Goal: Task Accomplishment & Management: Manage account settings

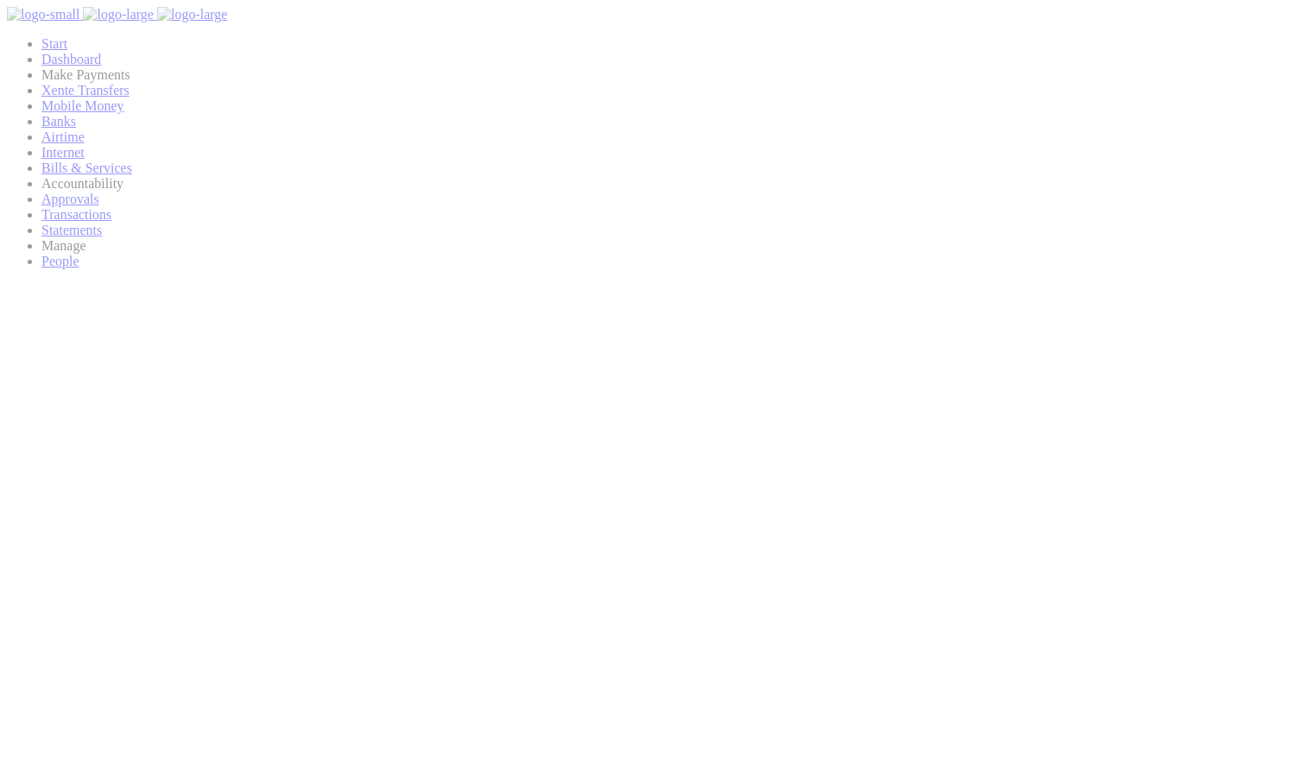
scroll to position [230, 254]
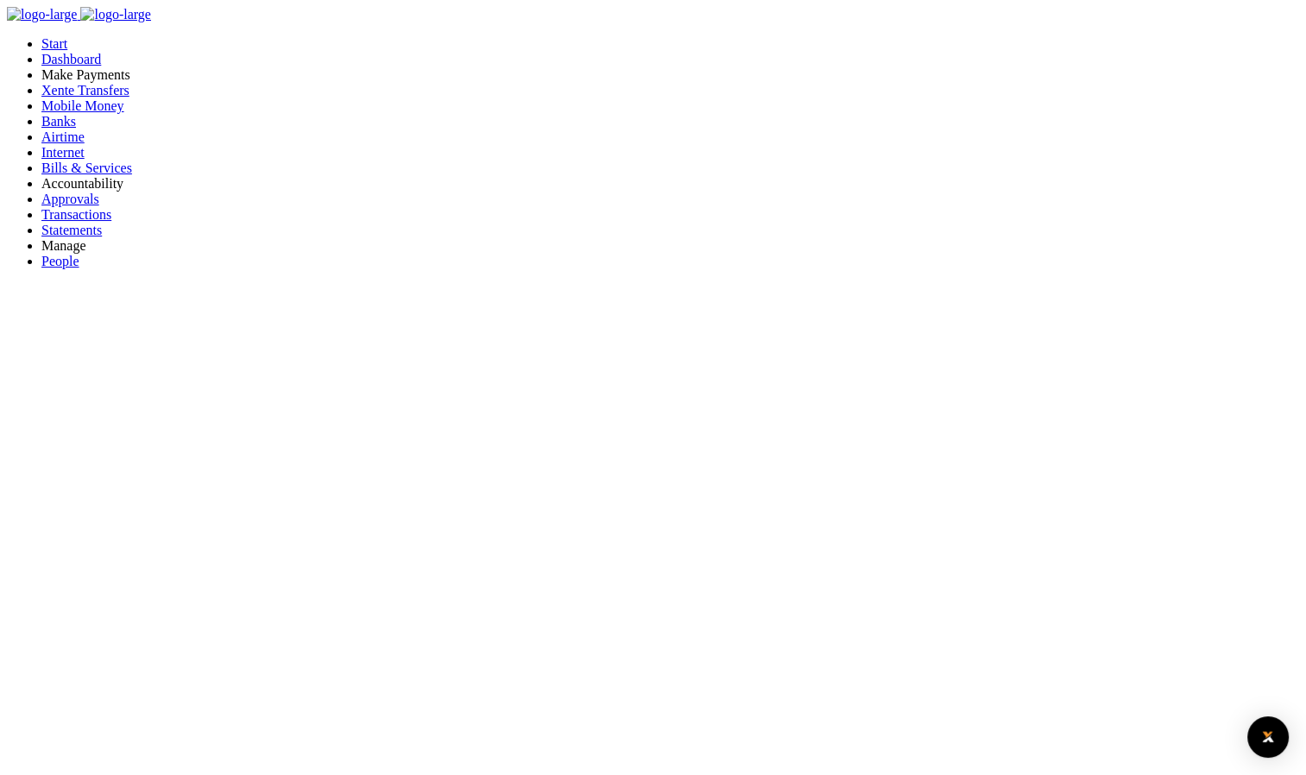
click at [104, 175] on span "Bills & Services" at bounding box center [86, 168] width 91 height 15
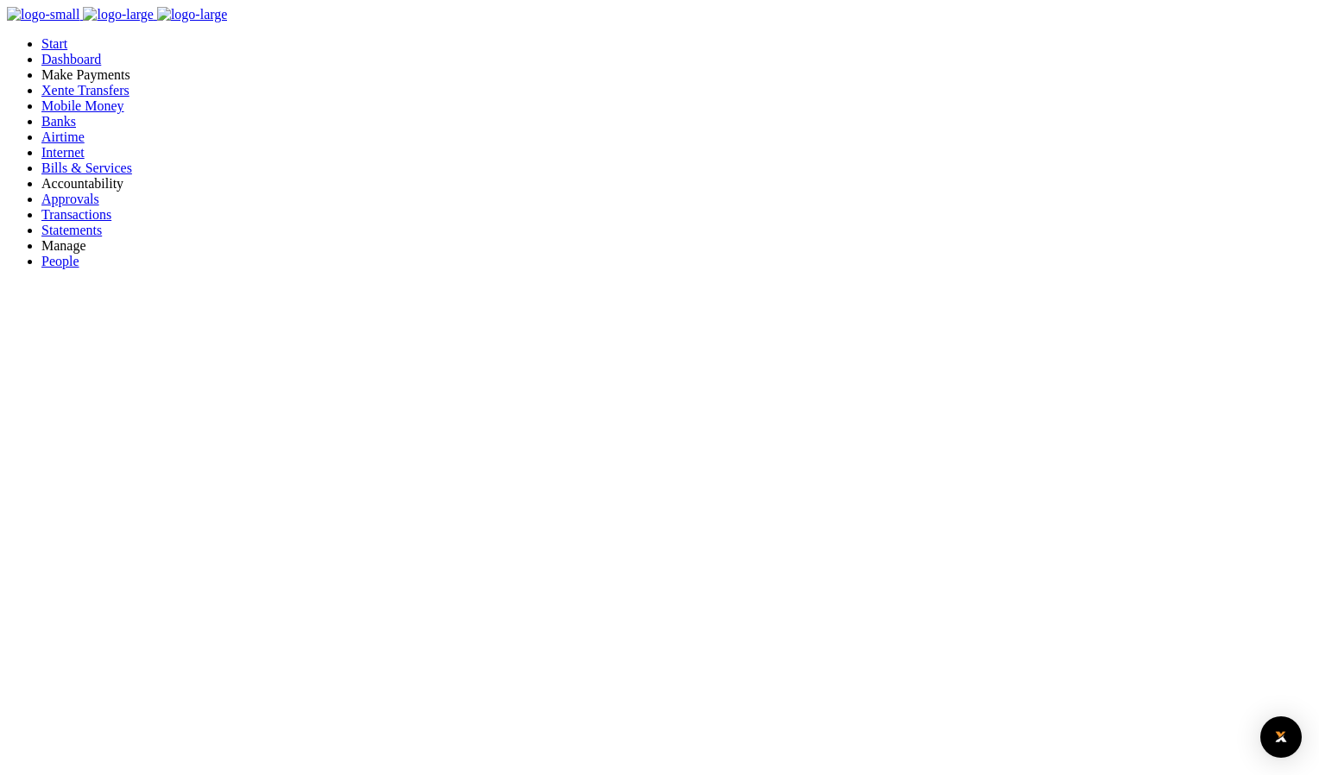
type input "21325575"
select select "KAMPALA"
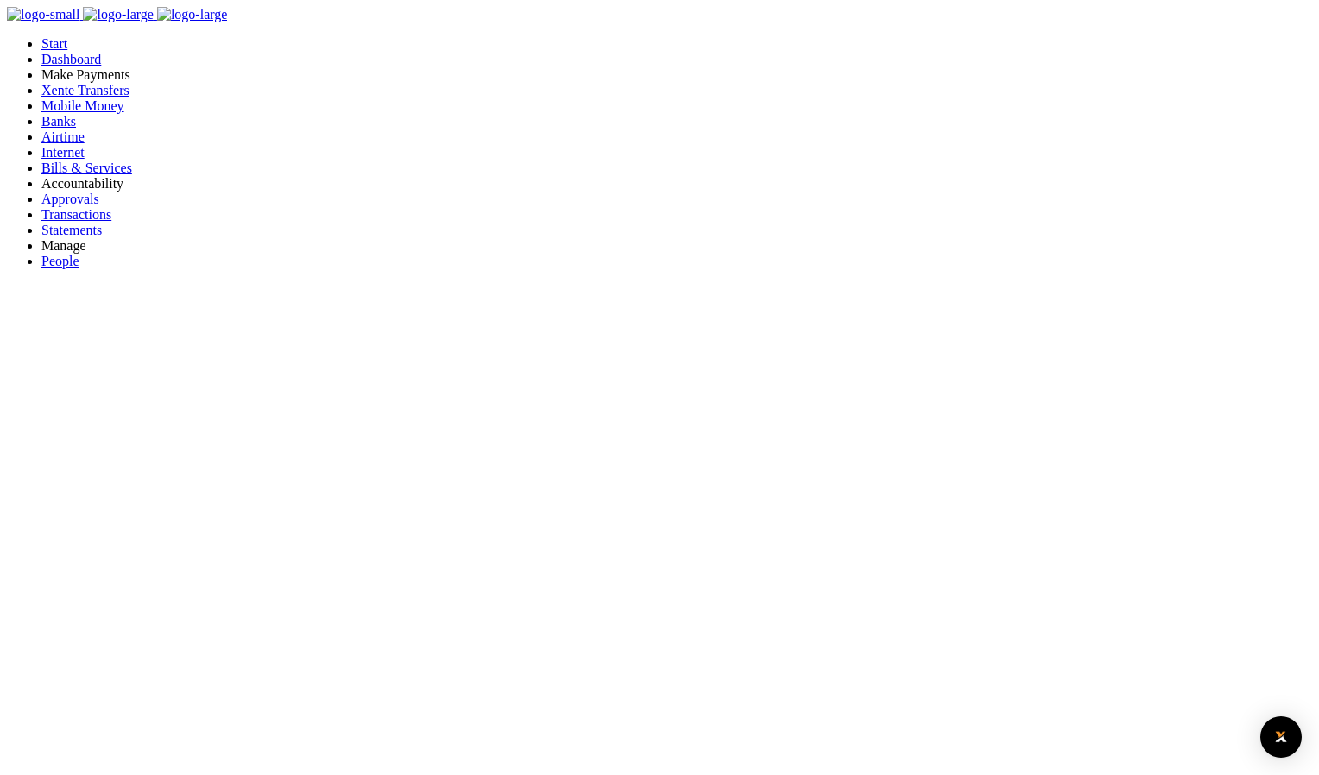
type input "21325575"
type input "[PERSON_NAME] (6)"
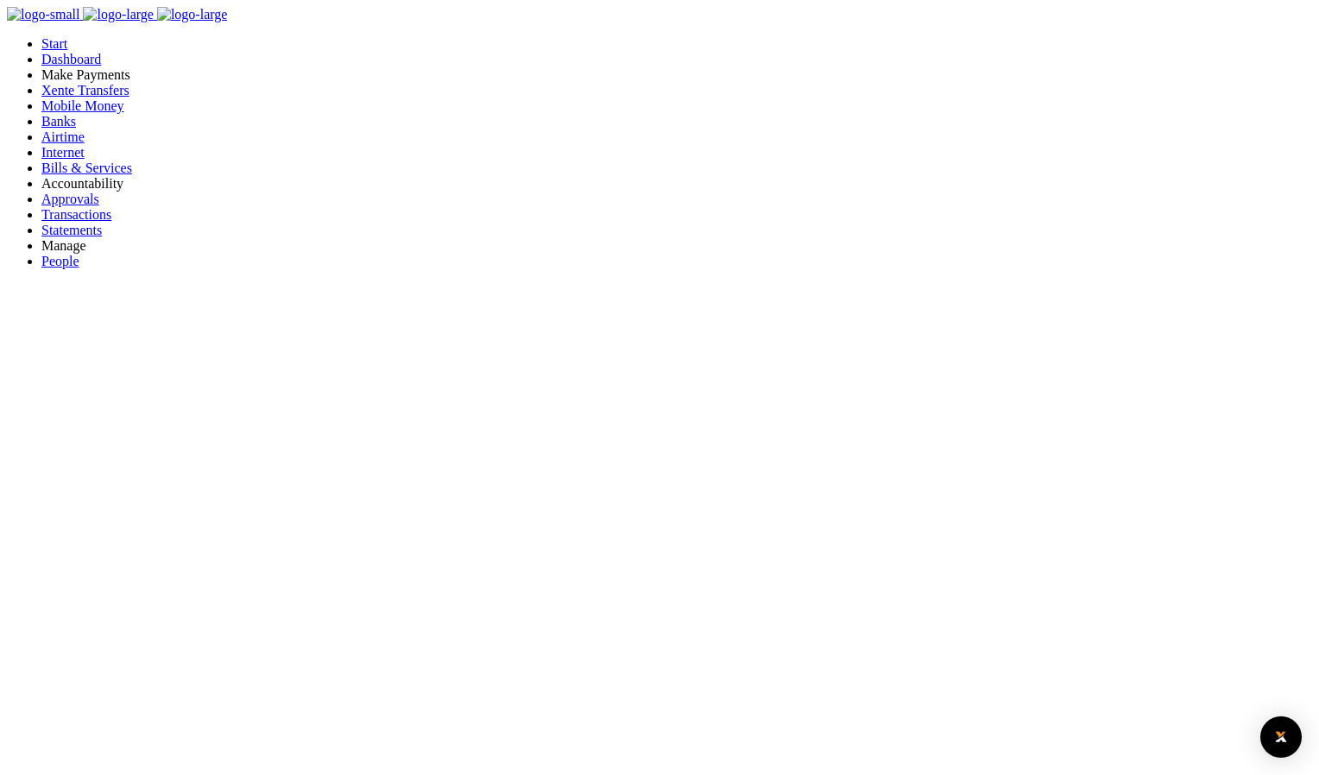
type input "785958670"
type input "test"
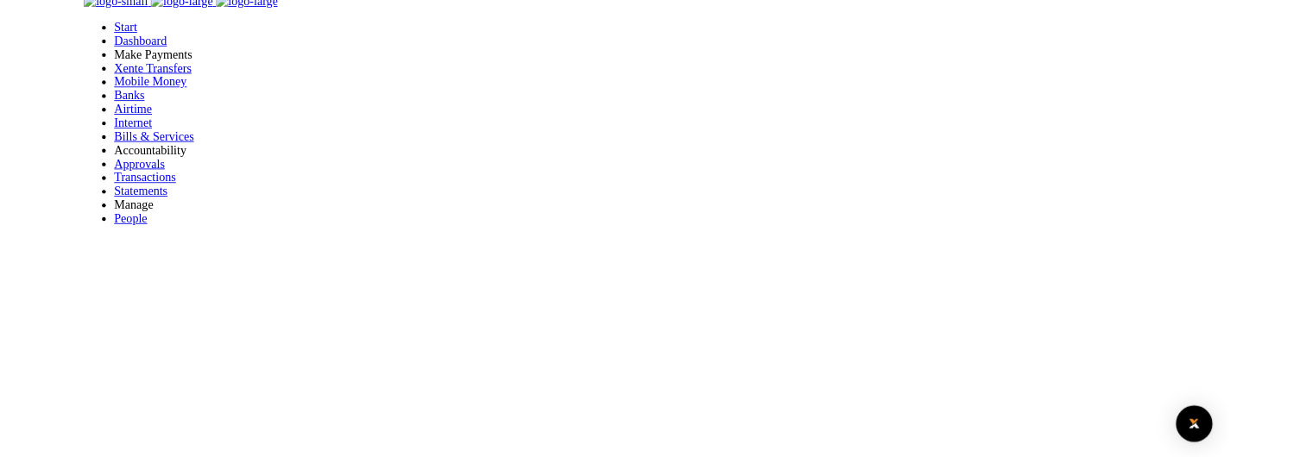
scroll to position [247, 0]
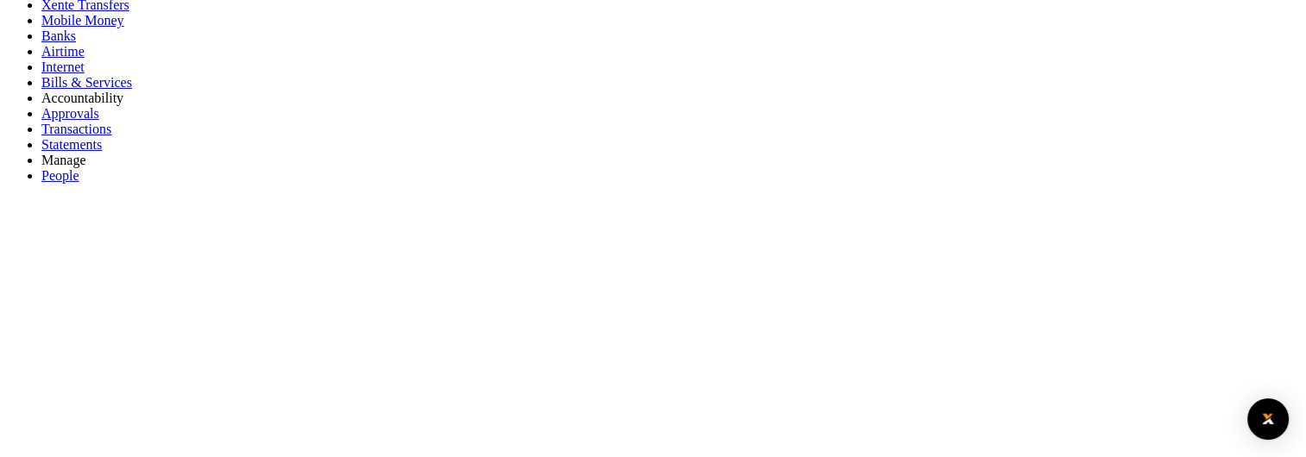
scroll to position [74, 0]
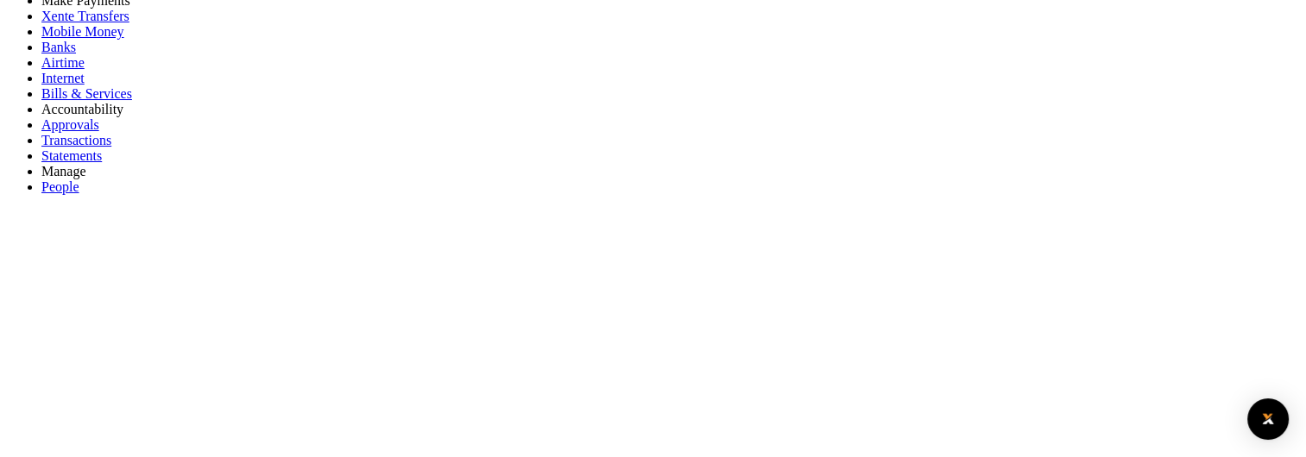
type input "21325575"
select select "KAMPALA"
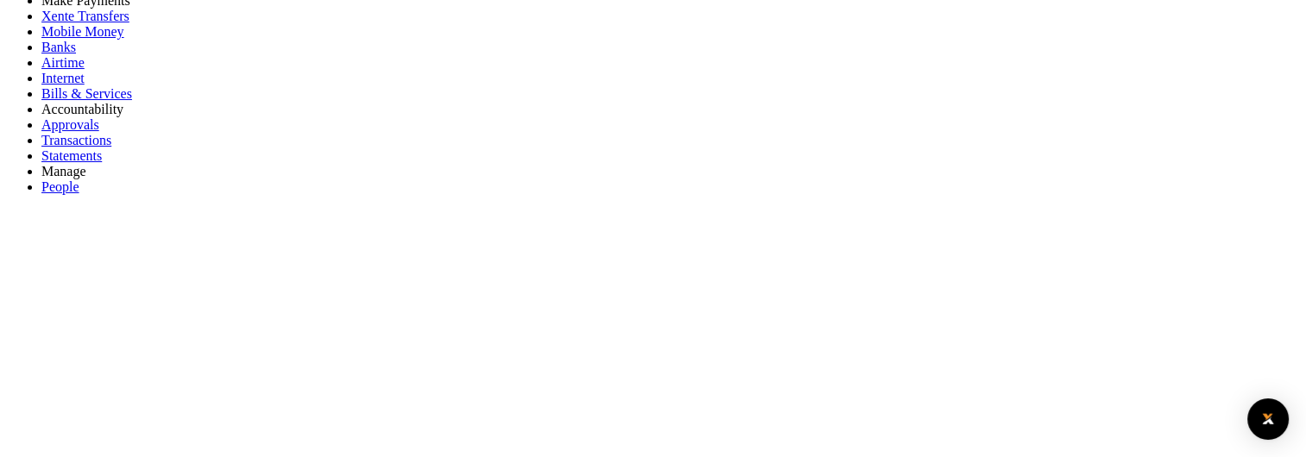
type input "21325575"
type input "CHARLES LWANGA LUTAAYA (6)"
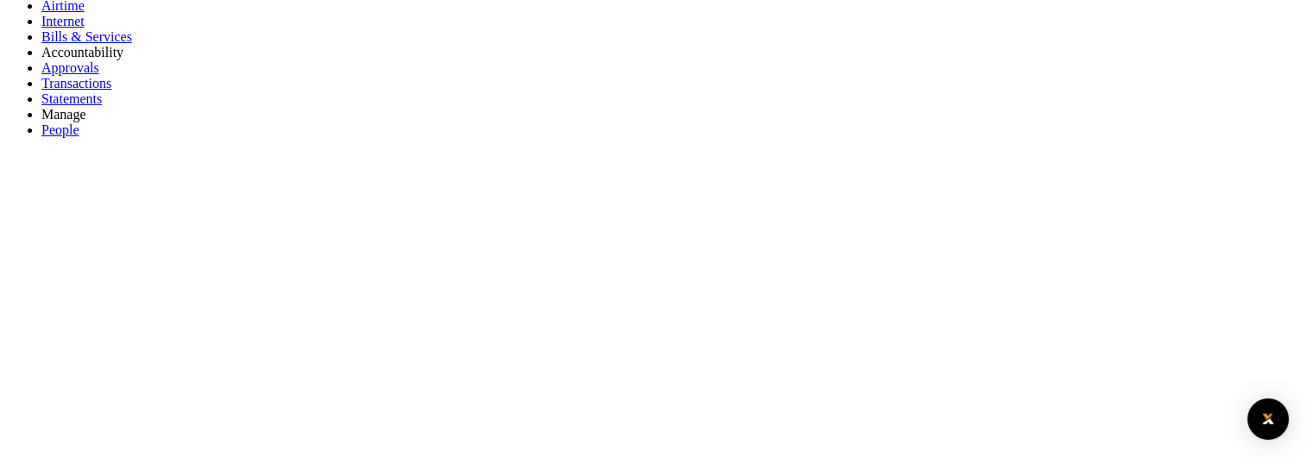
scroll to position [161, 0]
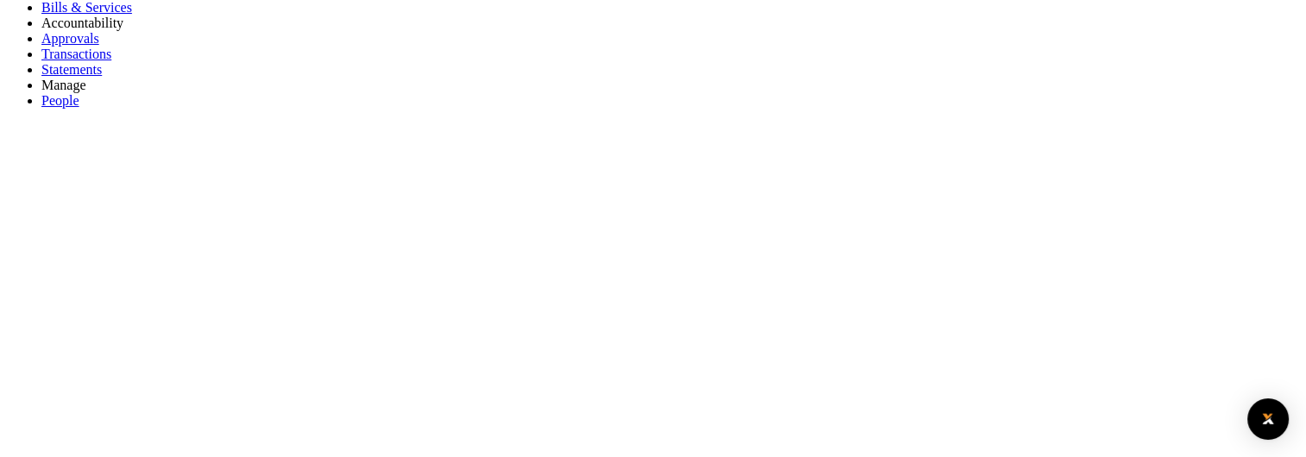
type input "785958670"
type input "test"
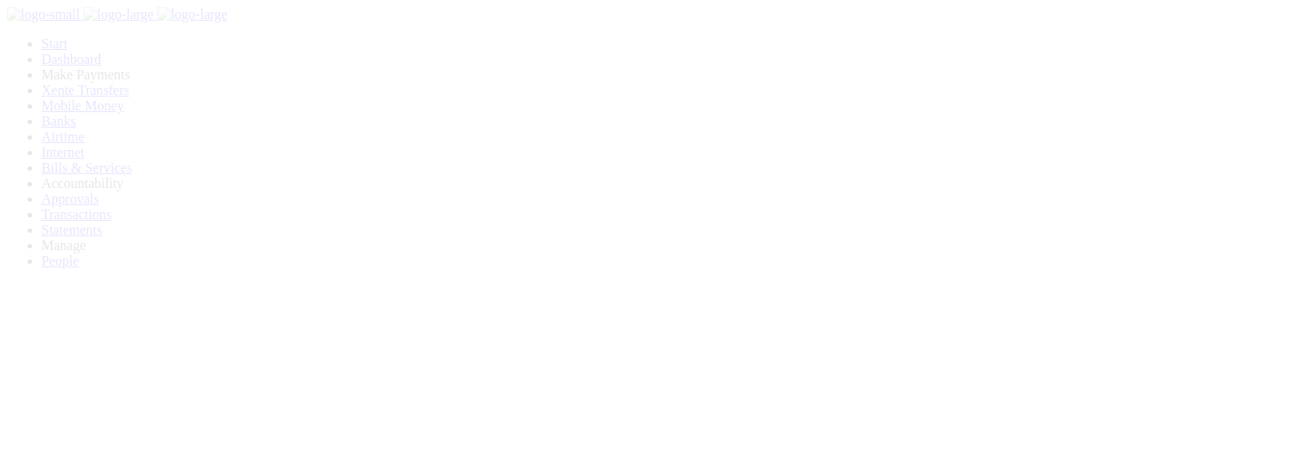
scroll to position [161, 0]
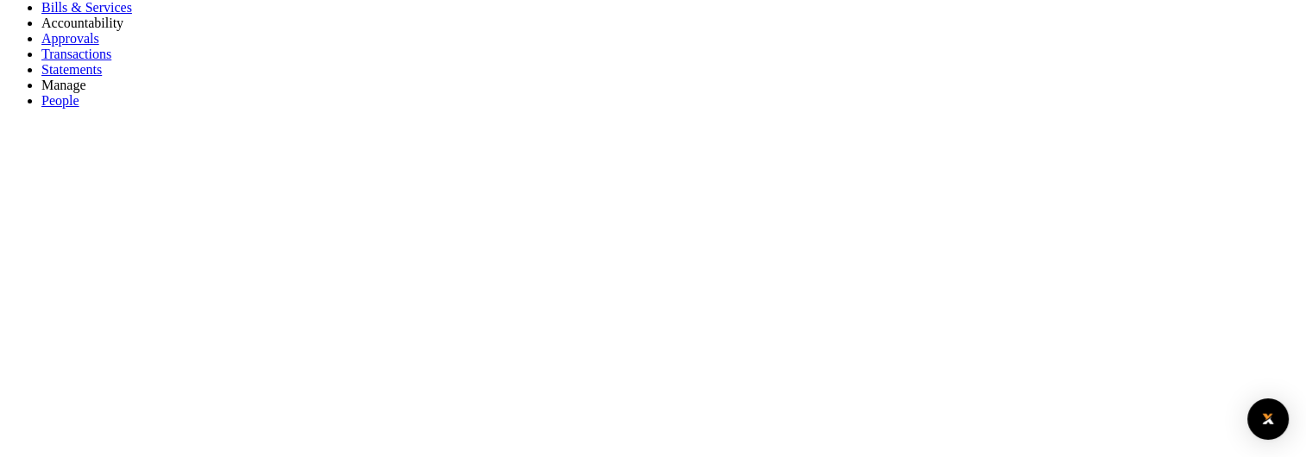
type input "21325575"
select select "KAMPALA"
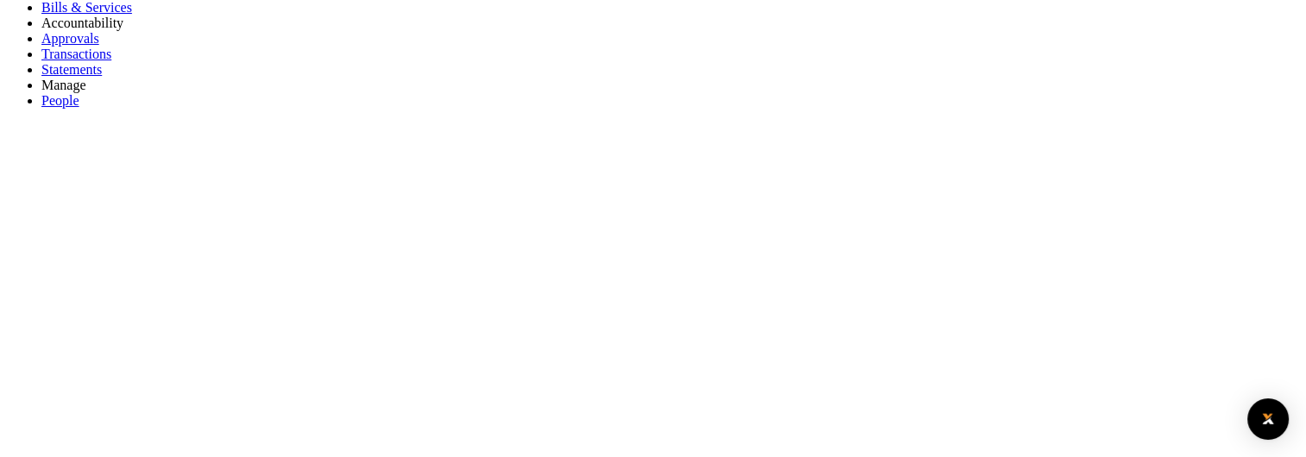
type input "21325575"
type input "CHARLES LWANGA LUTAAYA (6)"
type input "785958670"
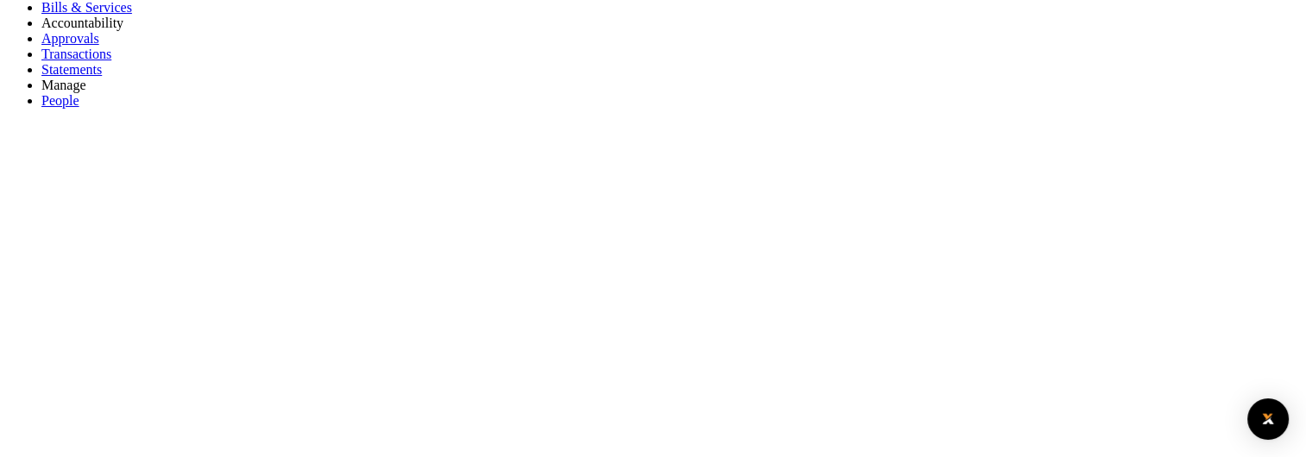
type input "test"
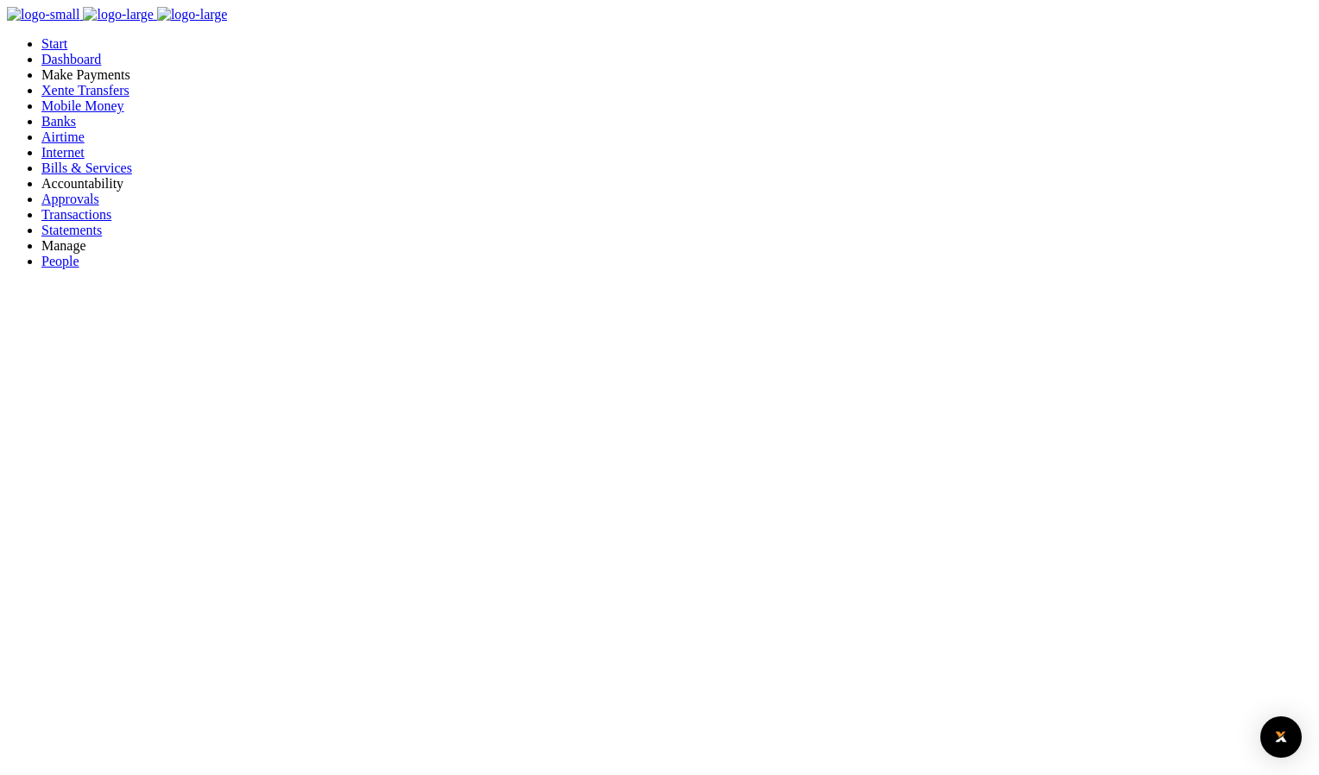
type input "21325575"
select select "KAMPALA"
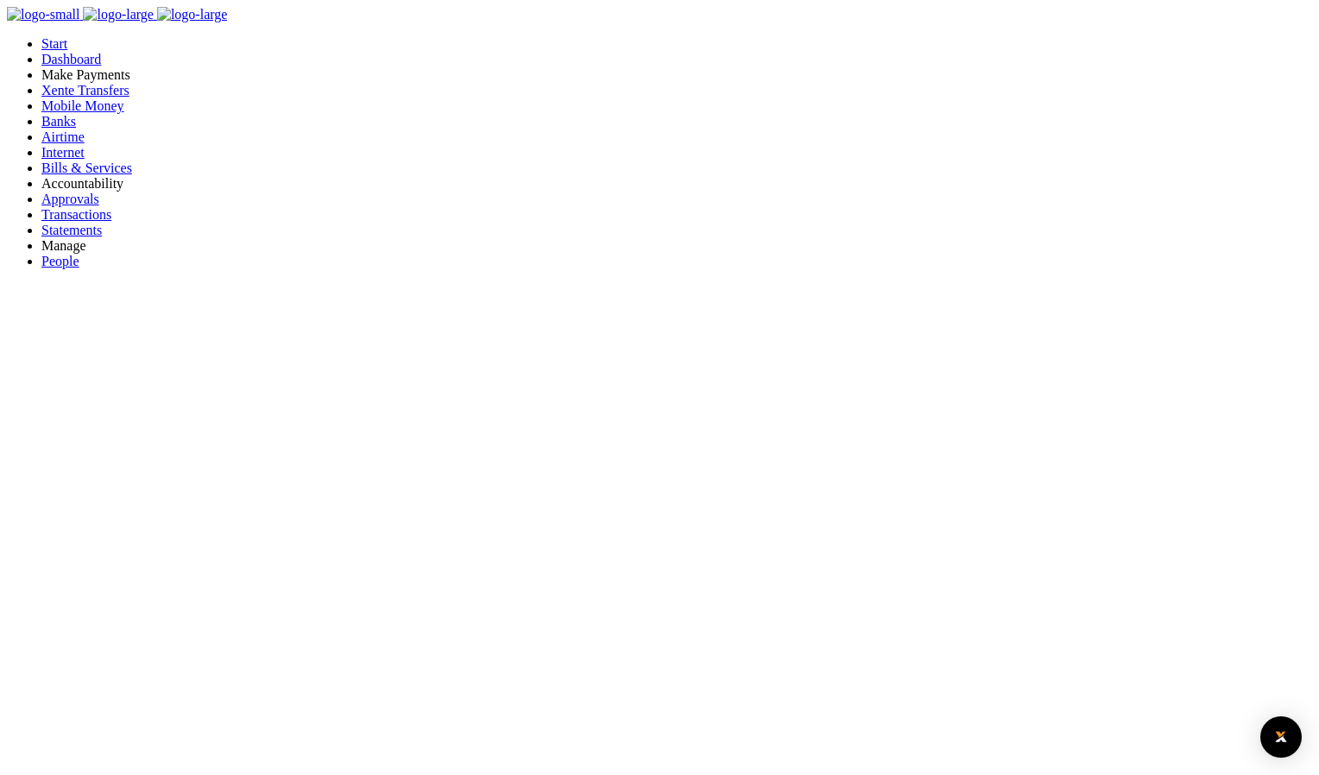
type input "21325575"
select select "KAMPALA"
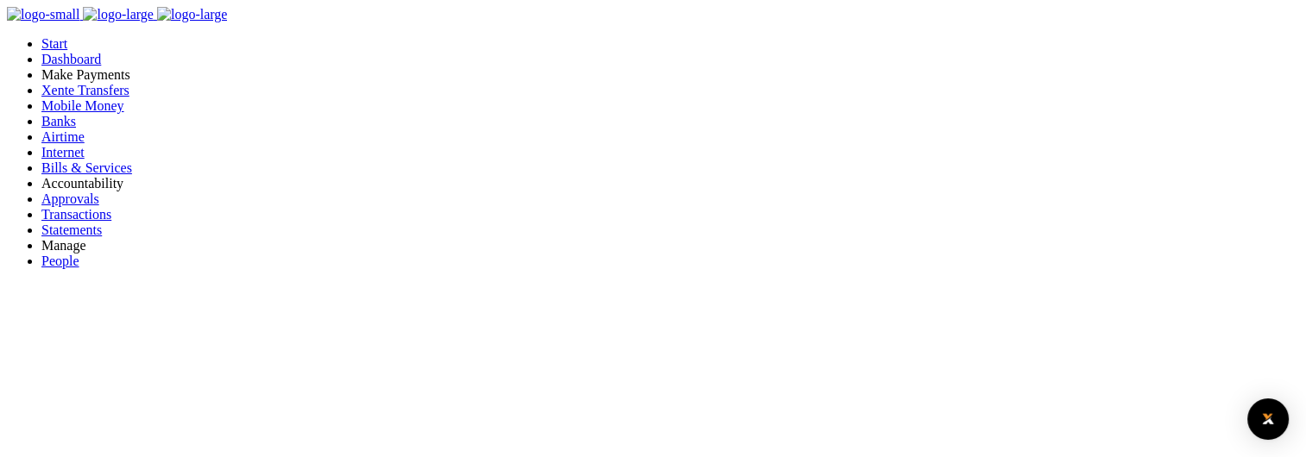
type input "21325575"
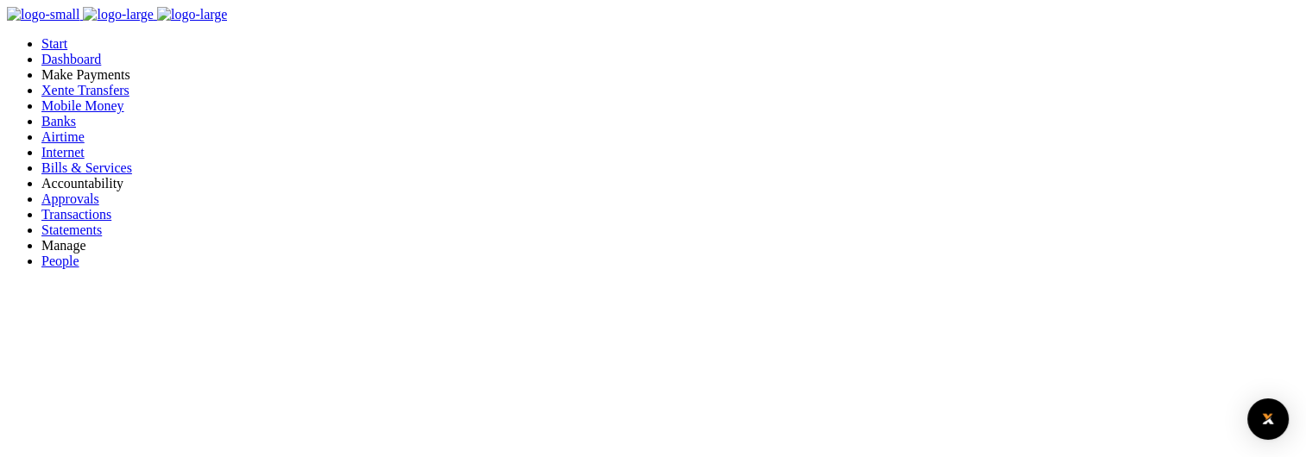
select select "KAMPALA"
type input "21325575"
type input "CHARLES LWANGA LUTAAYA (6)"
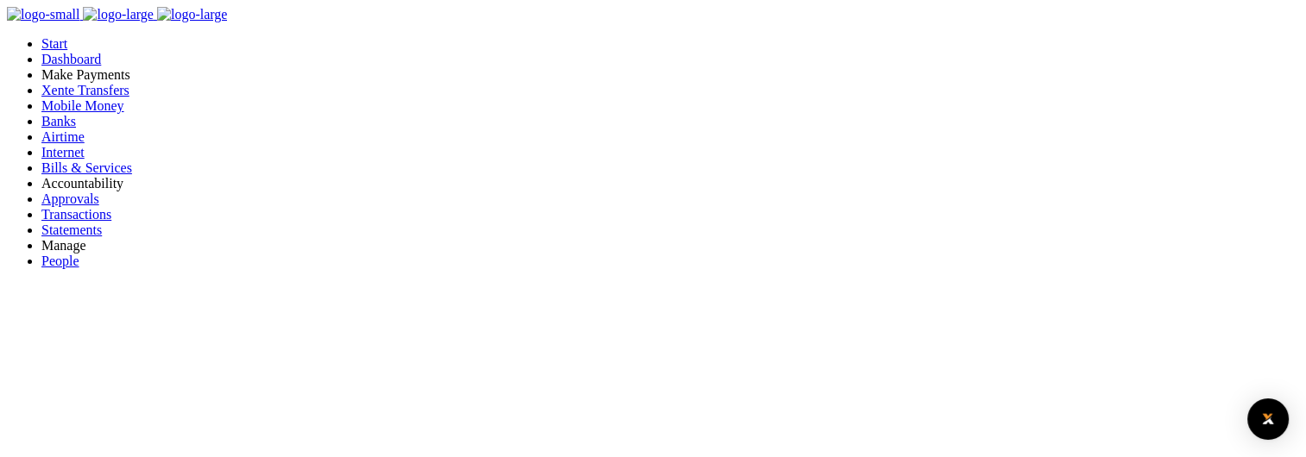
type input "785958670"
type input "test s"
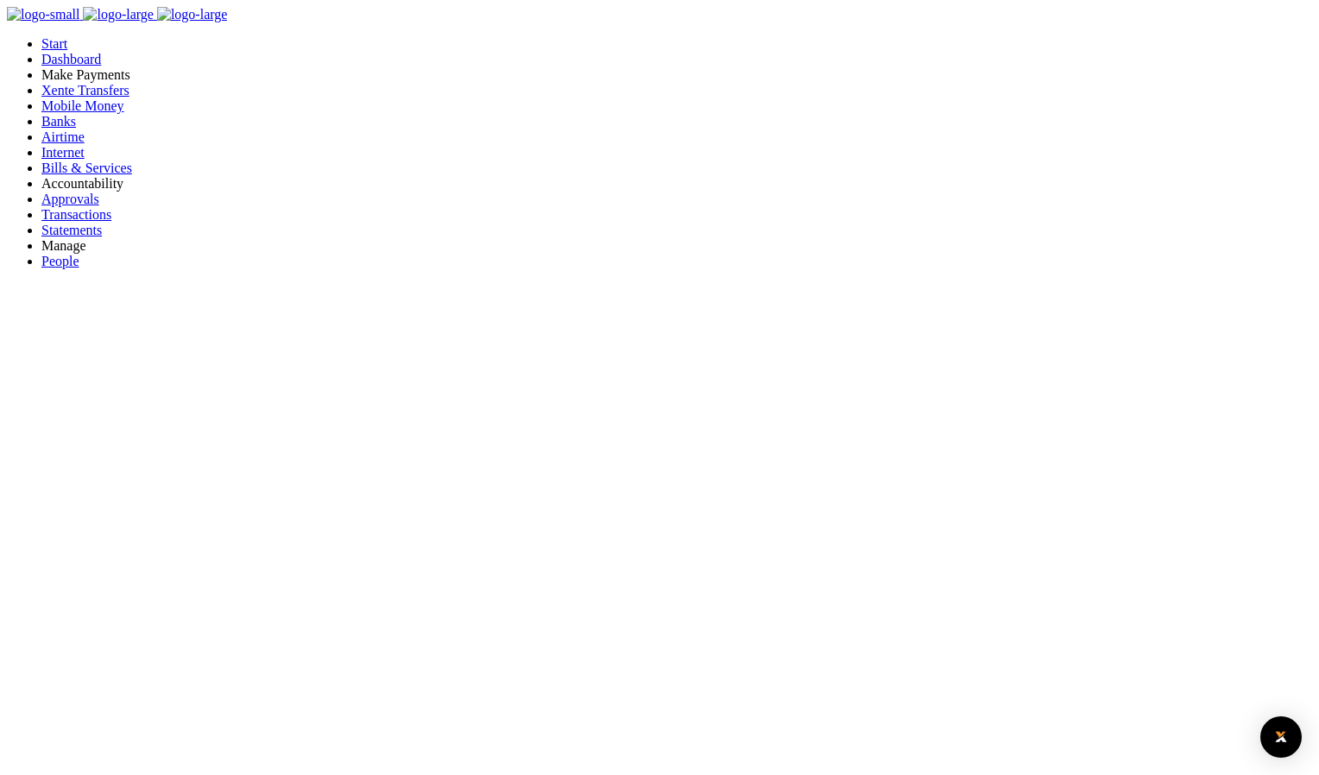
select select "PREPAID"
drag, startPoint x: 870, startPoint y: 371, endPoint x: 877, endPoint y: 356, distance: 16.2
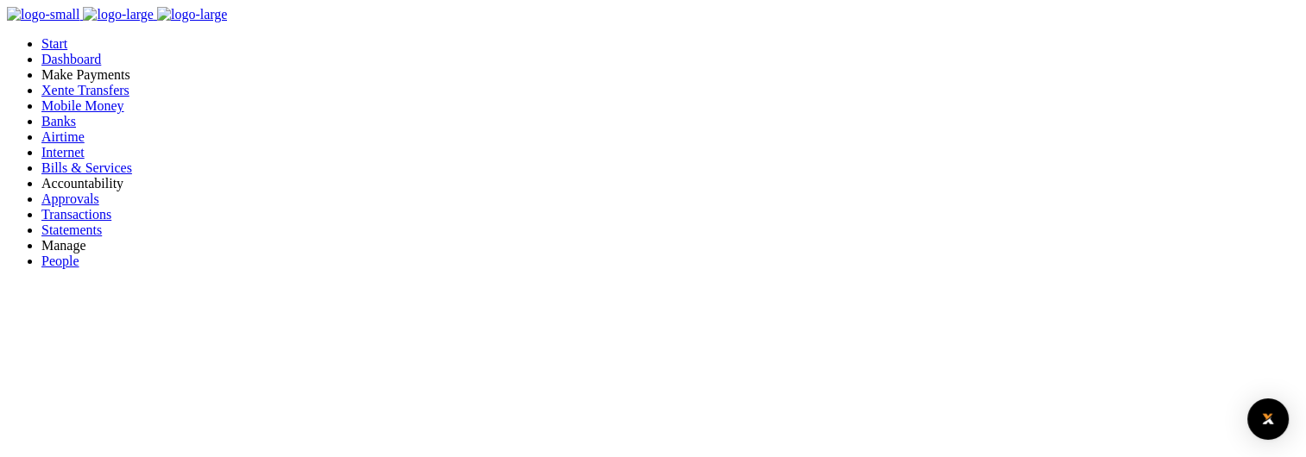
drag, startPoint x: 1150, startPoint y: 167, endPoint x: 808, endPoint y: 71, distance: 355.2
